Goal: Book appointment/travel/reservation

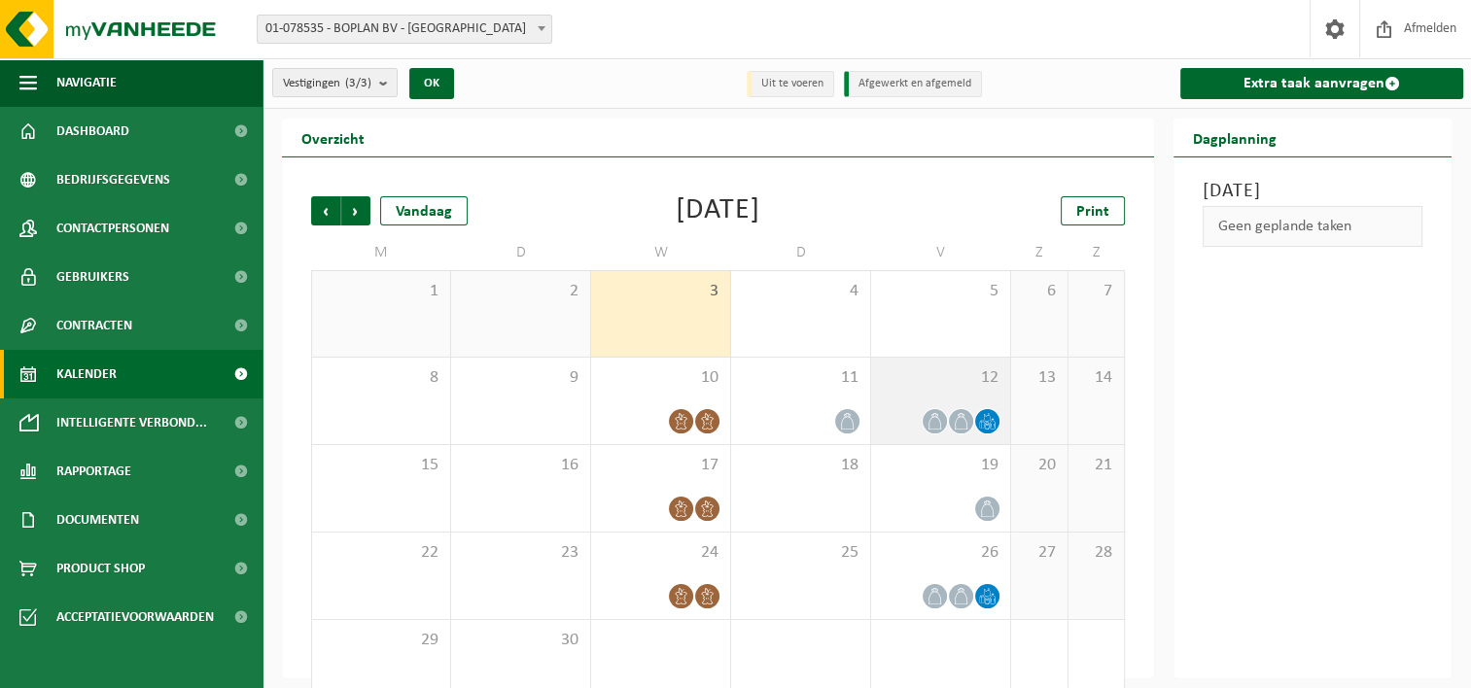
click at [945, 392] on div "12" at bounding box center [940, 401] width 139 height 87
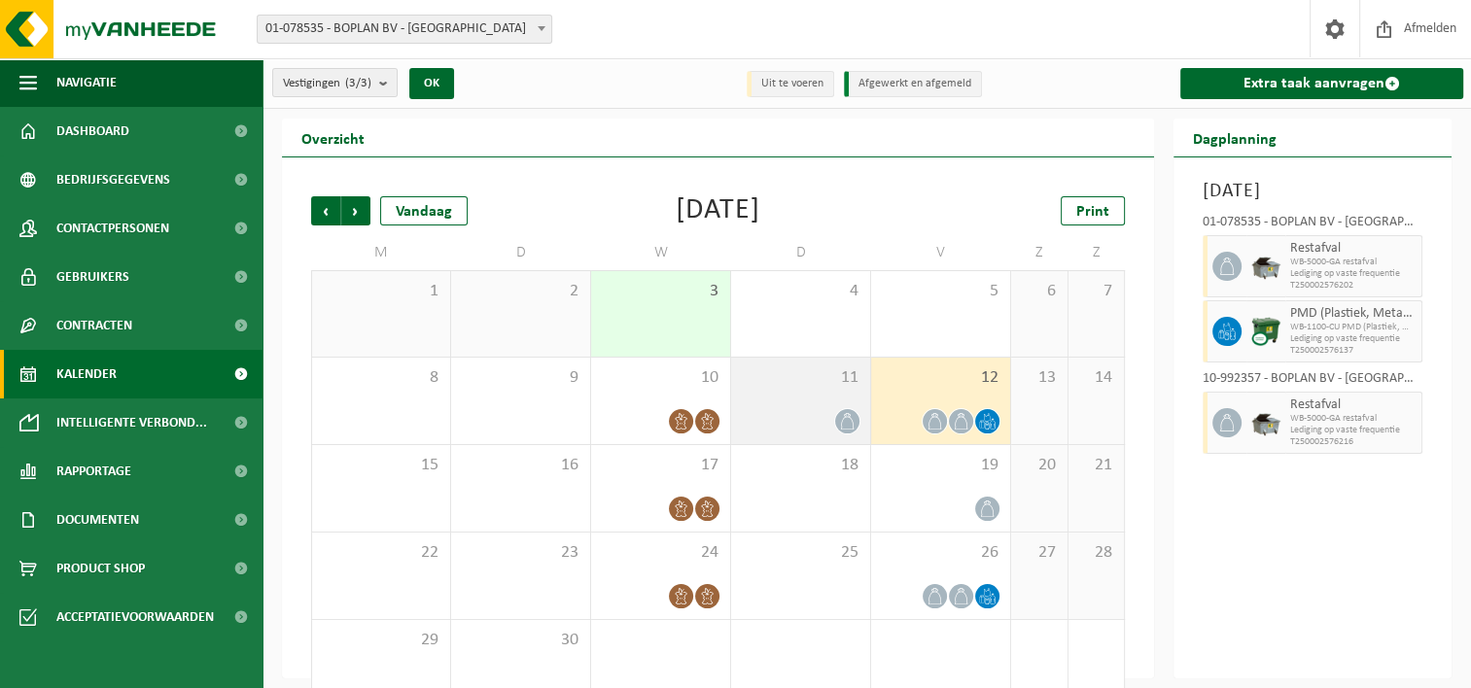
click at [795, 391] on div "11" at bounding box center [800, 401] width 139 height 87
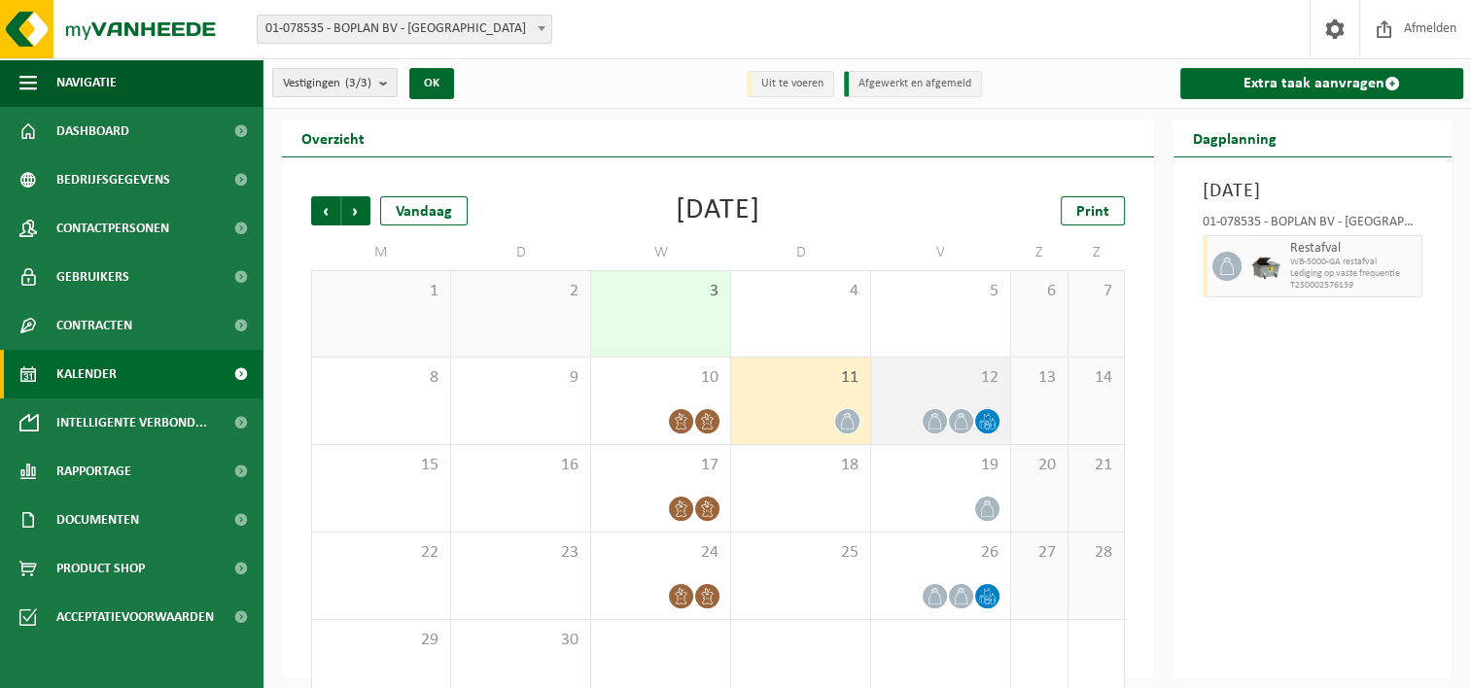
click at [937, 397] on div "12" at bounding box center [940, 401] width 139 height 87
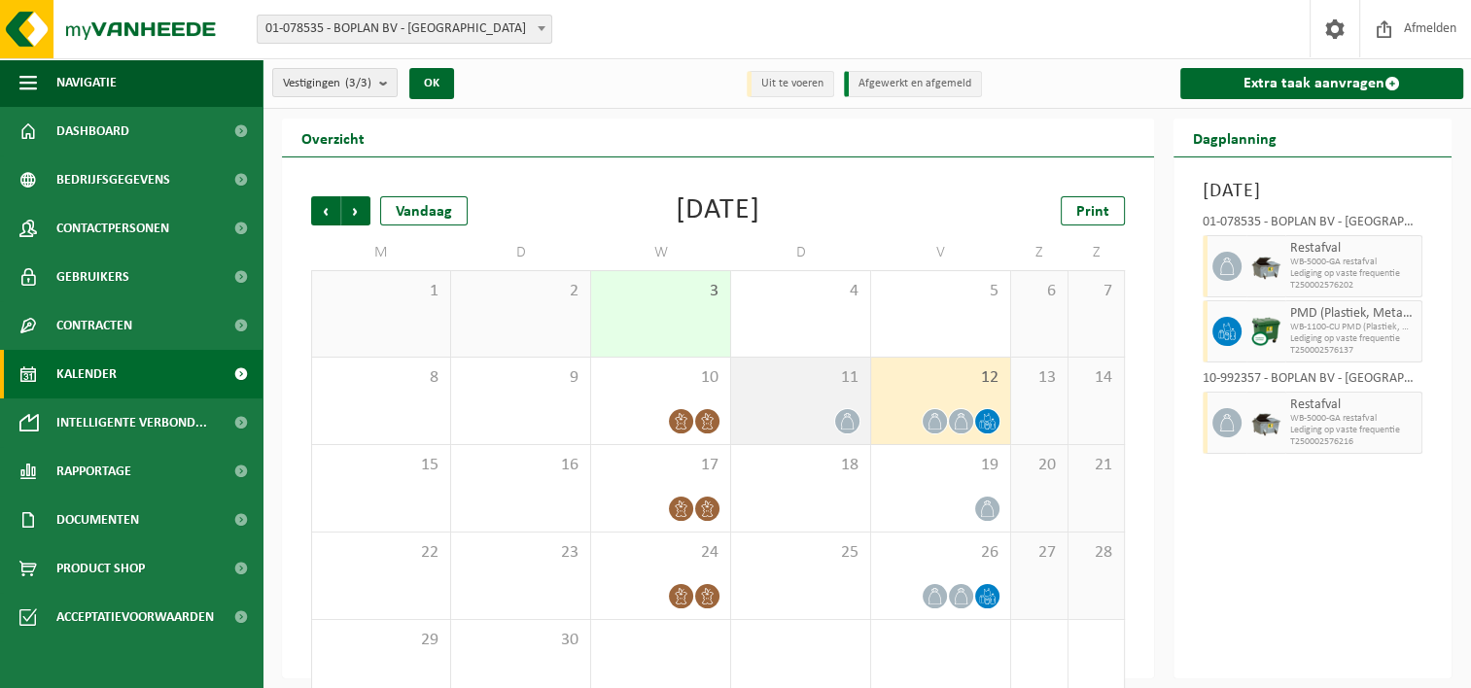
click at [809, 393] on div "11" at bounding box center [800, 401] width 139 height 87
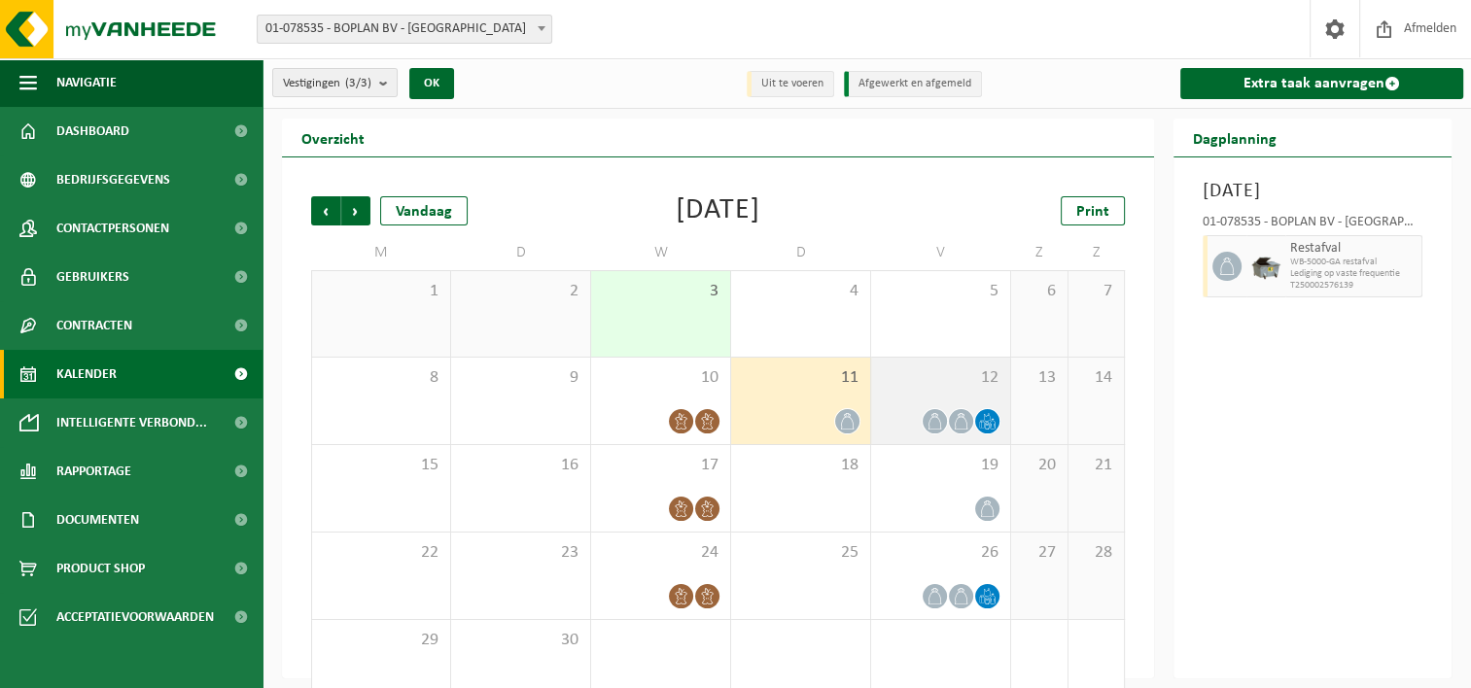
click at [922, 403] on div "12" at bounding box center [940, 401] width 139 height 87
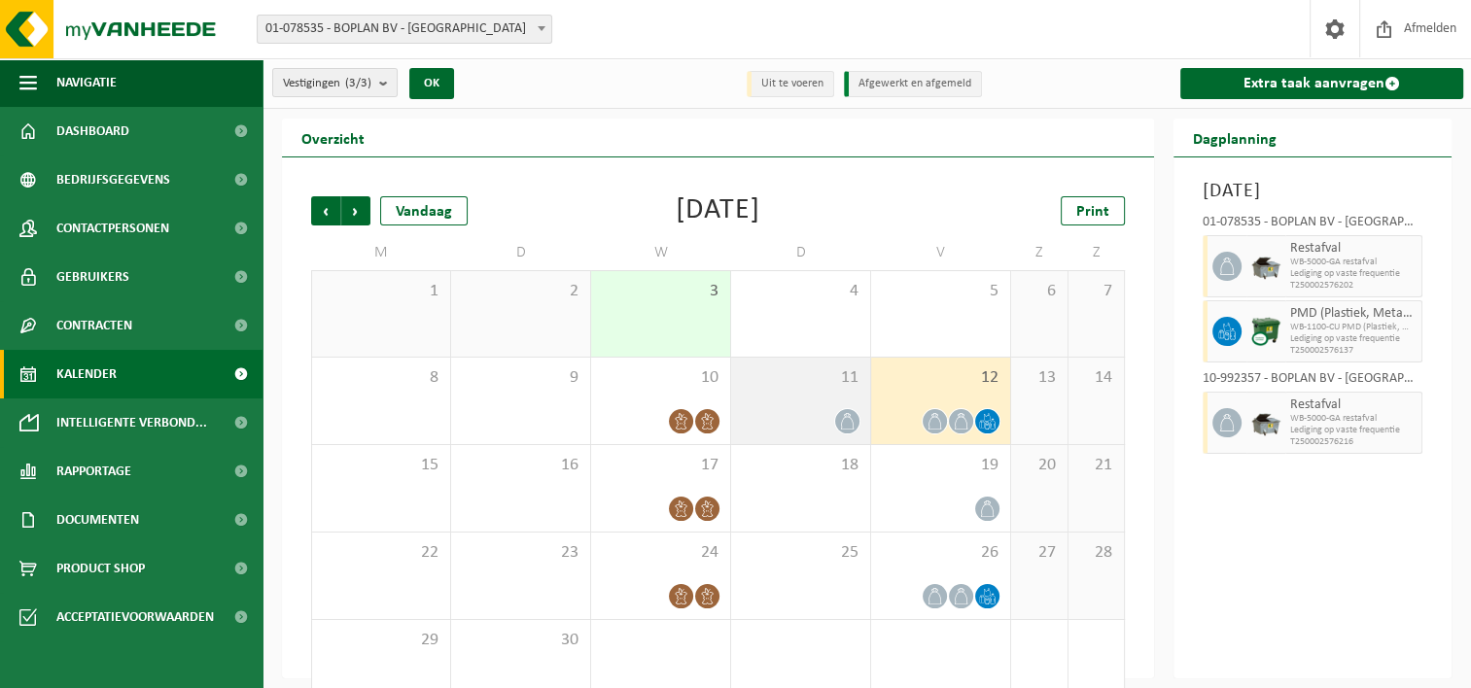
click at [804, 405] on div "11" at bounding box center [800, 401] width 139 height 87
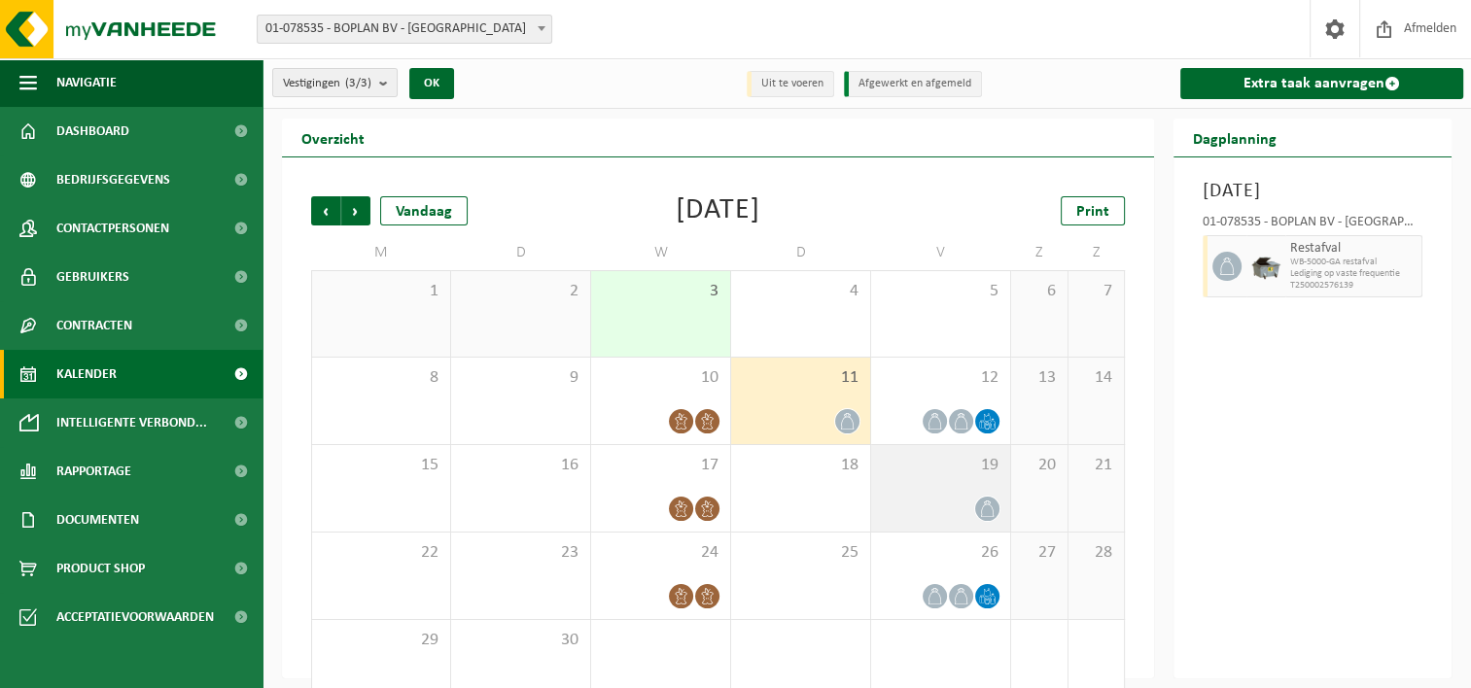
click at [960, 487] on div "19" at bounding box center [940, 488] width 139 height 87
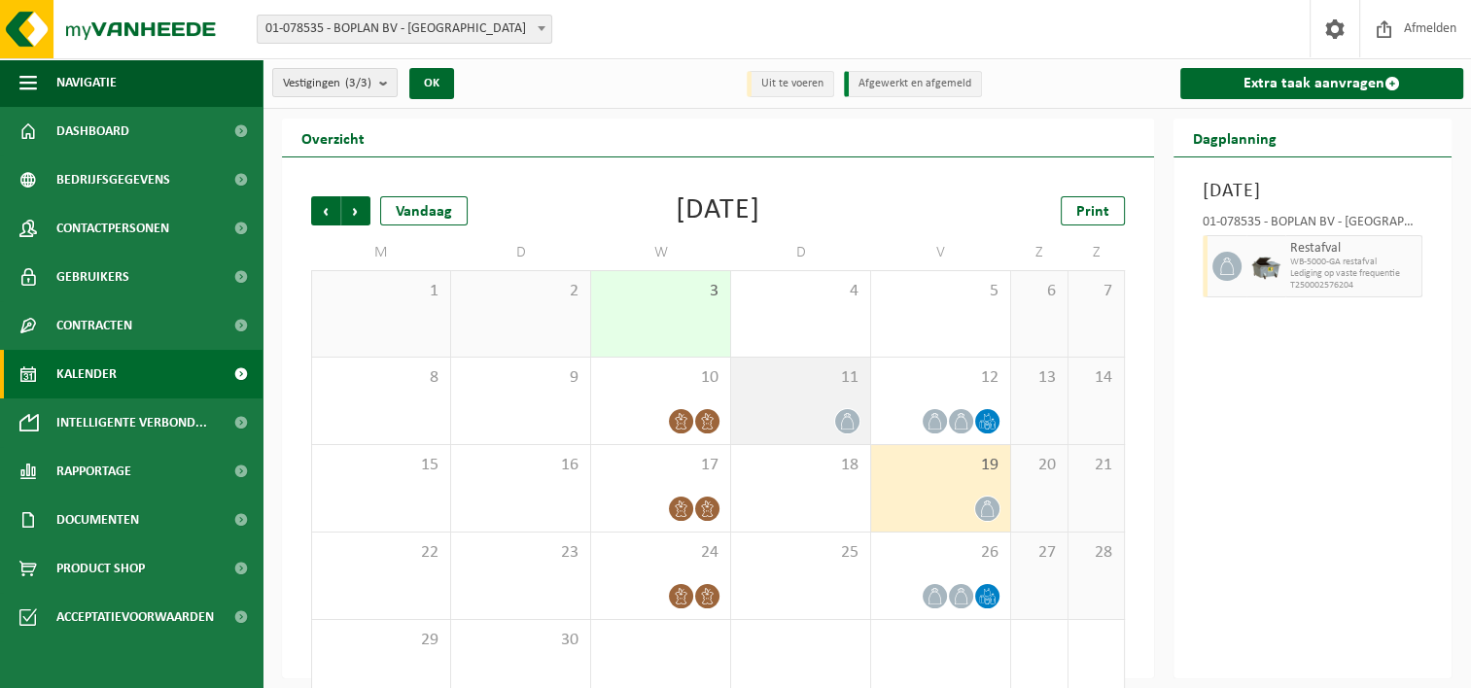
click at [836, 410] on div at bounding box center [801, 421] width 120 height 26
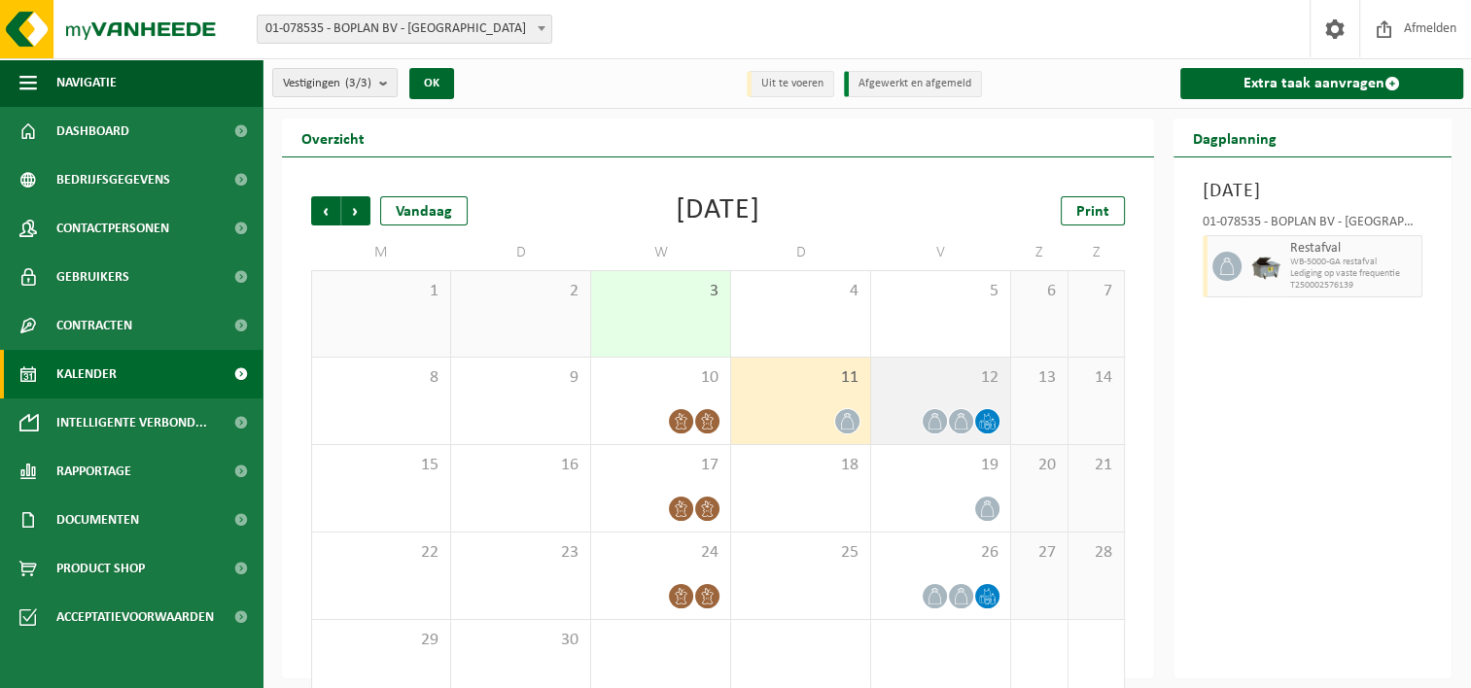
click at [950, 410] on div at bounding box center [941, 421] width 120 height 26
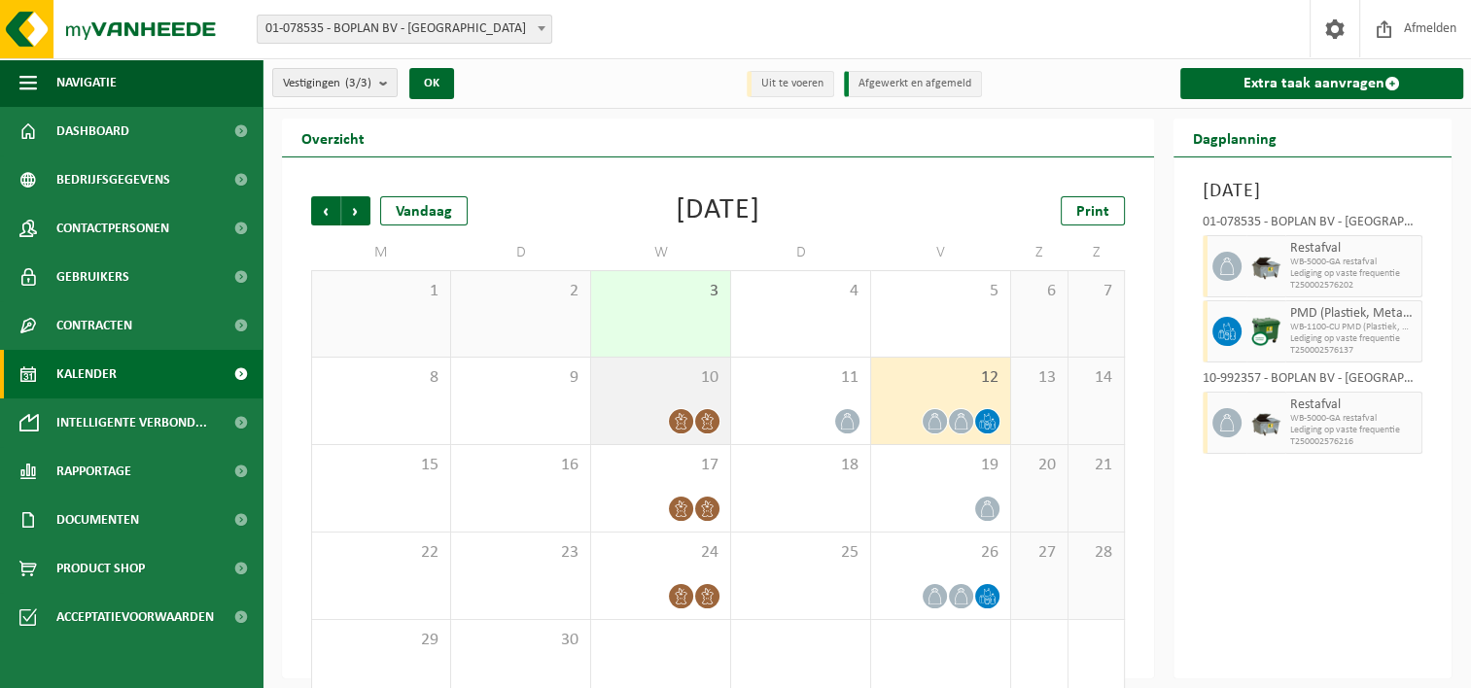
click at [686, 405] on div "10" at bounding box center [660, 401] width 139 height 87
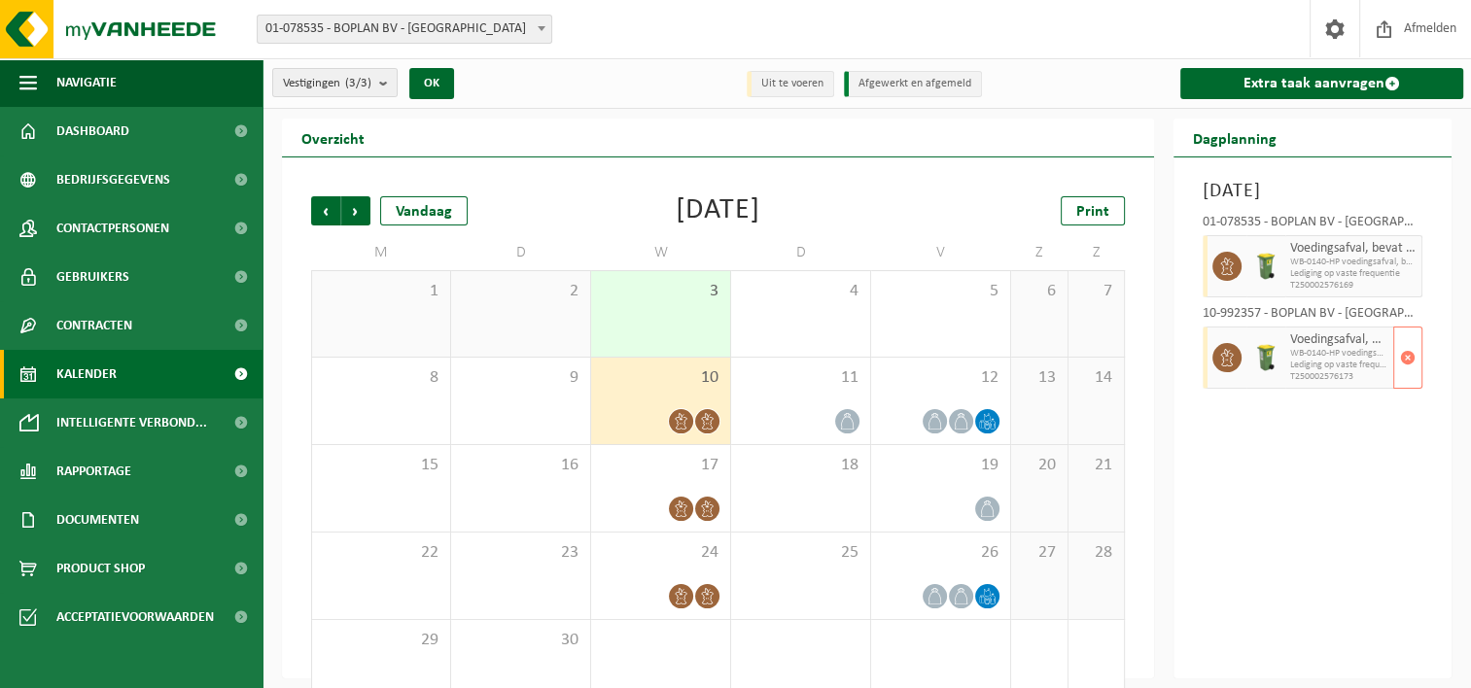
click at [1322, 360] on span "WB-0140-HP voedingsafval, bevat producten van dierlijke oors" at bounding box center [1339, 354] width 98 height 12
click at [926, 491] on div "19" at bounding box center [940, 488] width 139 height 87
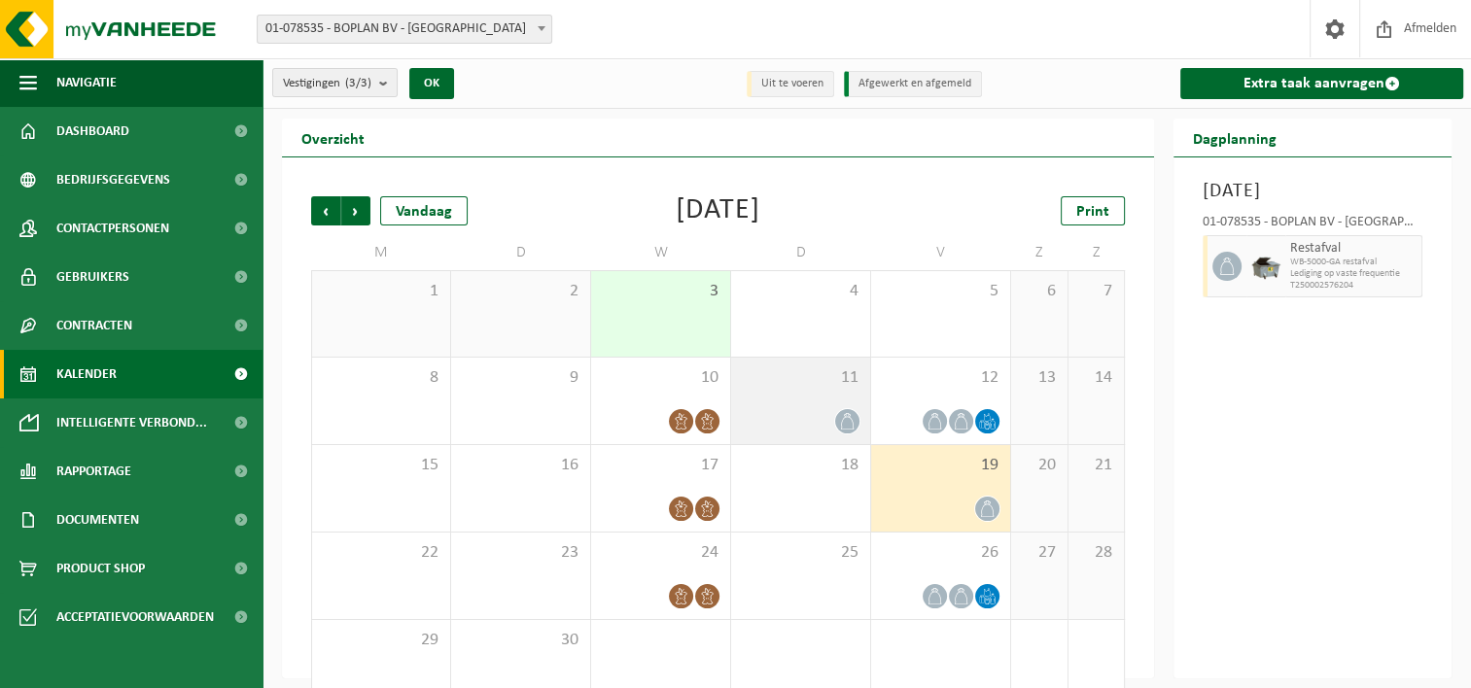
click at [801, 392] on div "11" at bounding box center [800, 401] width 139 height 87
